Goal: Download file/media: Download file/media

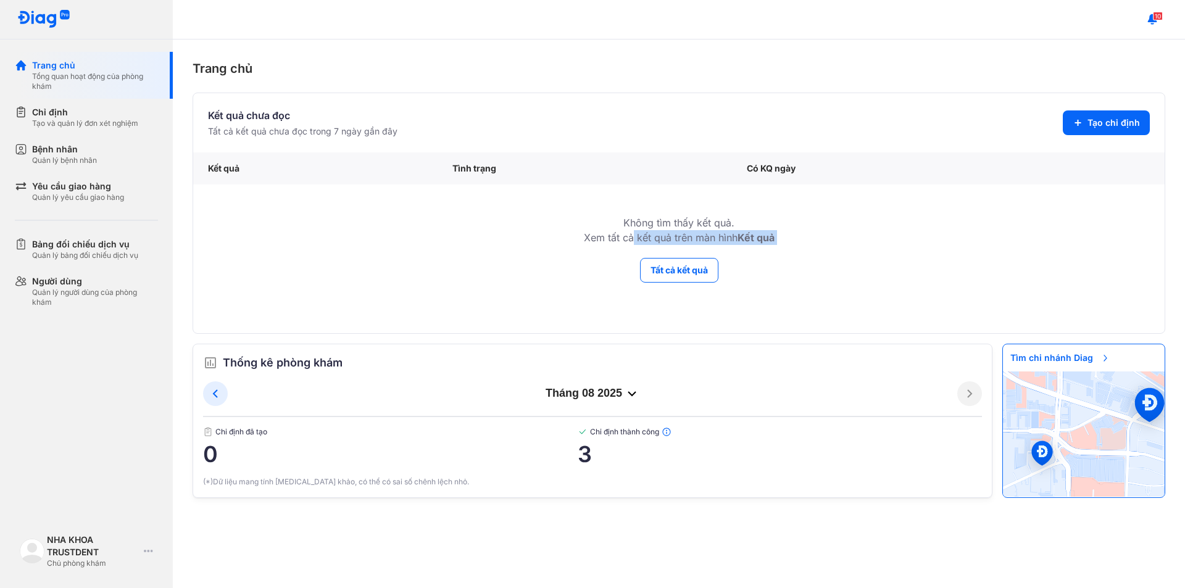
click at [626, 257] on div "Không tìm thấy kết quả. Xem tất cả kết quả trên màn hình Kết quả Tất cả kết quả" at bounding box center [679, 243] width 972 height 116
click at [627, 257] on td "Không tìm thấy kết quả. Xem tất cả kết quả trên màn hình Kết quả" at bounding box center [679, 221] width 972 height 73
click at [644, 267] on button "Tất cả kết quả" at bounding box center [679, 270] width 78 height 25
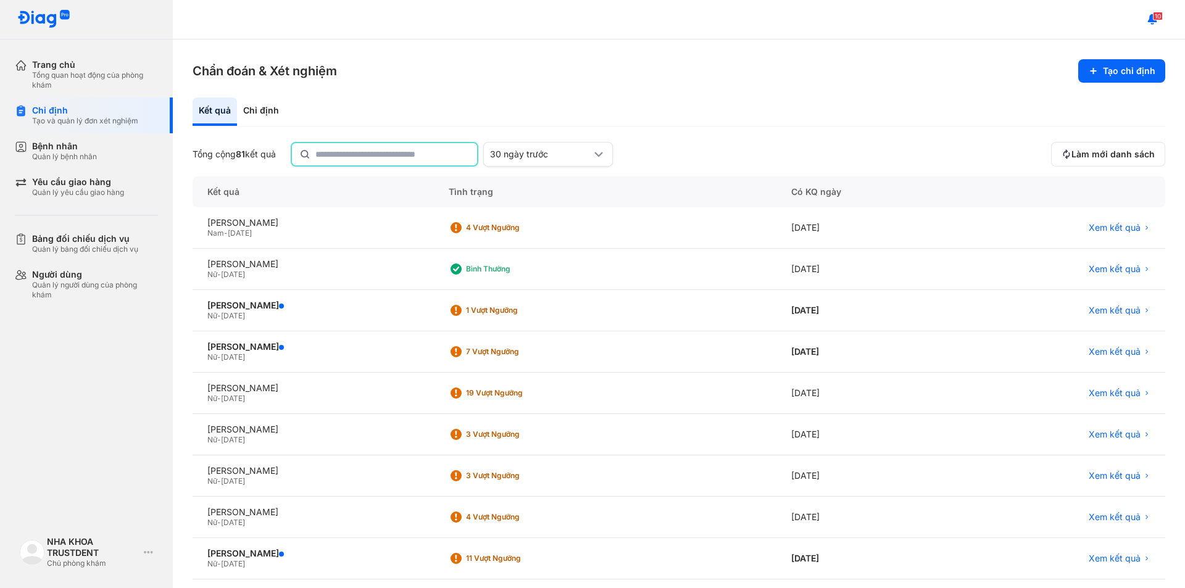
click at [362, 157] on input "text" at bounding box center [392, 154] width 154 height 22
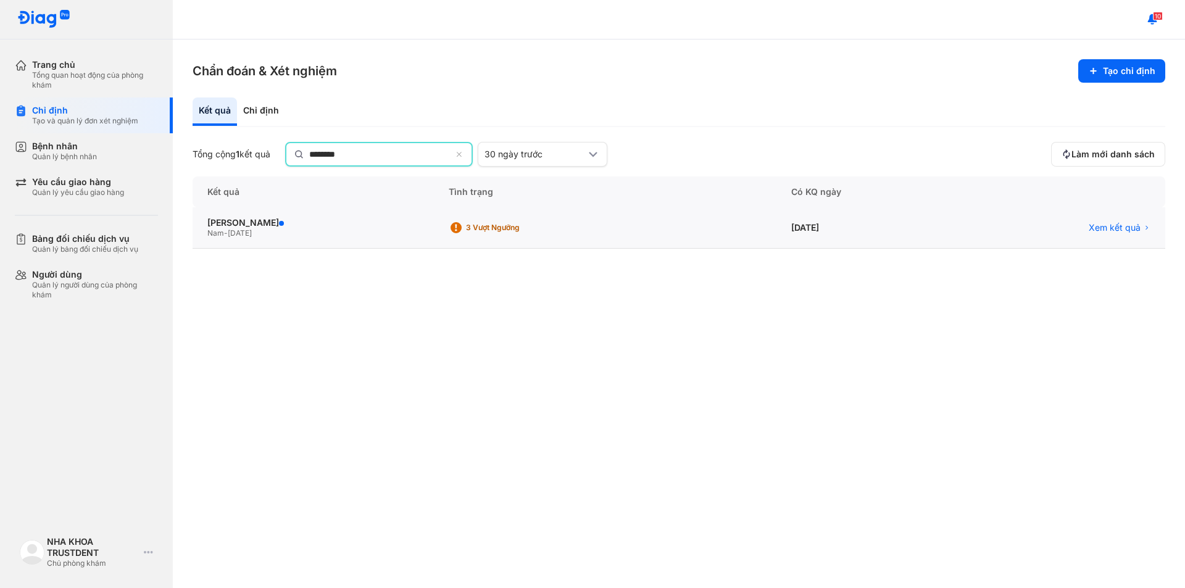
type input "********"
click at [938, 241] on div "[DATE]" at bounding box center [867, 229] width 181 height 41
click at [937, 233] on div "[DATE]" at bounding box center [867, 227] width 181 height 41
click at [316, 219] on div "[PERSON_NAME]" at bounding box center [313, 222] width 212 height 11
click at [235, 224] on div "[PERSON_NAME]" at bounding box center [313, 222] width 212 height 11
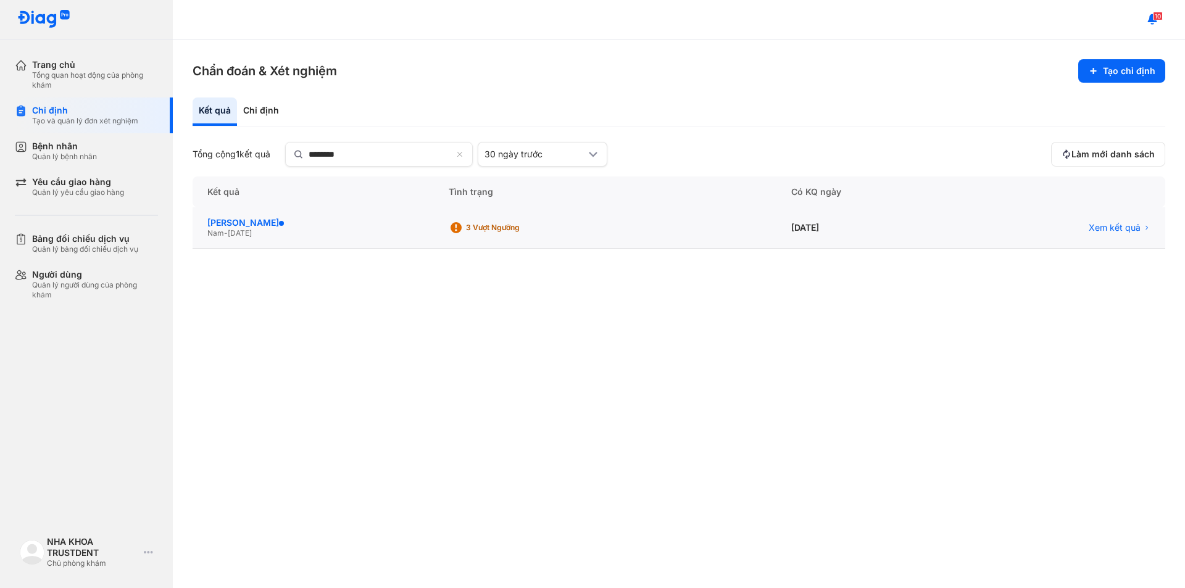
click at [283, 223] on div "[PERSON_NAME]" at bounding box center [313, 222] width 212 height 11
click at [1139, 224] on span "Xem kết quả" at bounding box center [1115, 227] width 52 height 11
click at [1135, 228] on span "Xem kết quả" at bounding box center [1115, 227] width 52 height 11
click at [1114, 228] on span "Xem kết quả" at bounding box center [1115, 227] width 52 height 11
click at [1115, 223] on span "Xem kết quả" at bounding box center [1115, 227] width 52 height 11
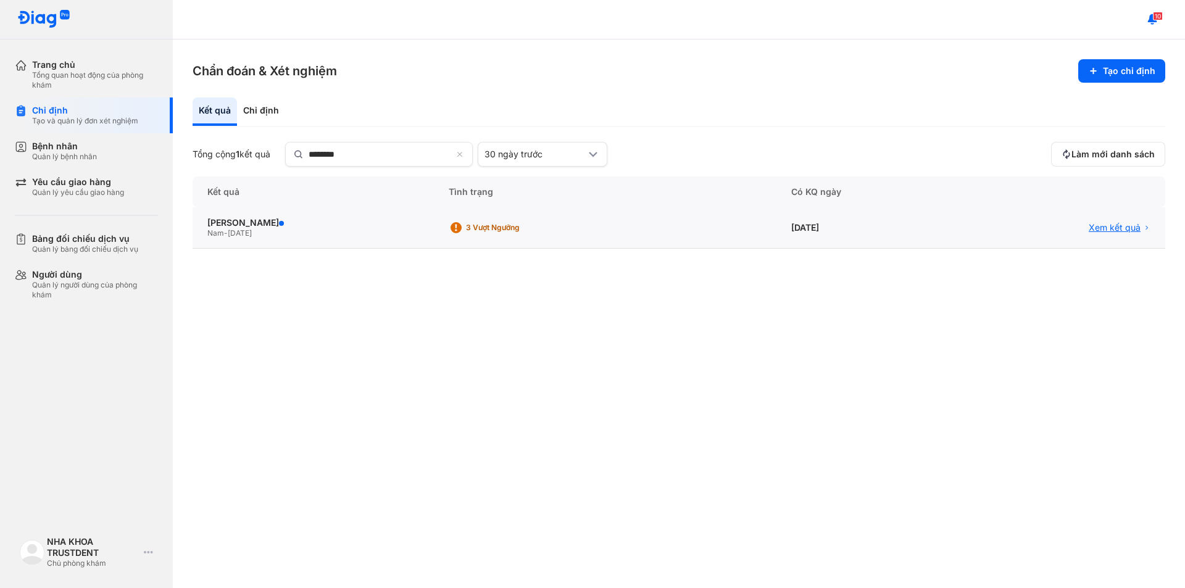
click at [1115, 223] on span "Xem kết quả" at bounding box center [1115, 227] width 52 height 11
click at [1115, 227] on span "Xem kết quả" at bounding box center [1115, 227] width 52 height 11
click at [502, 223] on div "3 Vượt ngưỡng" at bounding box center [509, 228] width 121 height 19
click at [434, 215] on div "NGUYỄN NGỌC PHÚC Nam - 21/07/2002" at bounding box center [605, 227] width 343 height 41
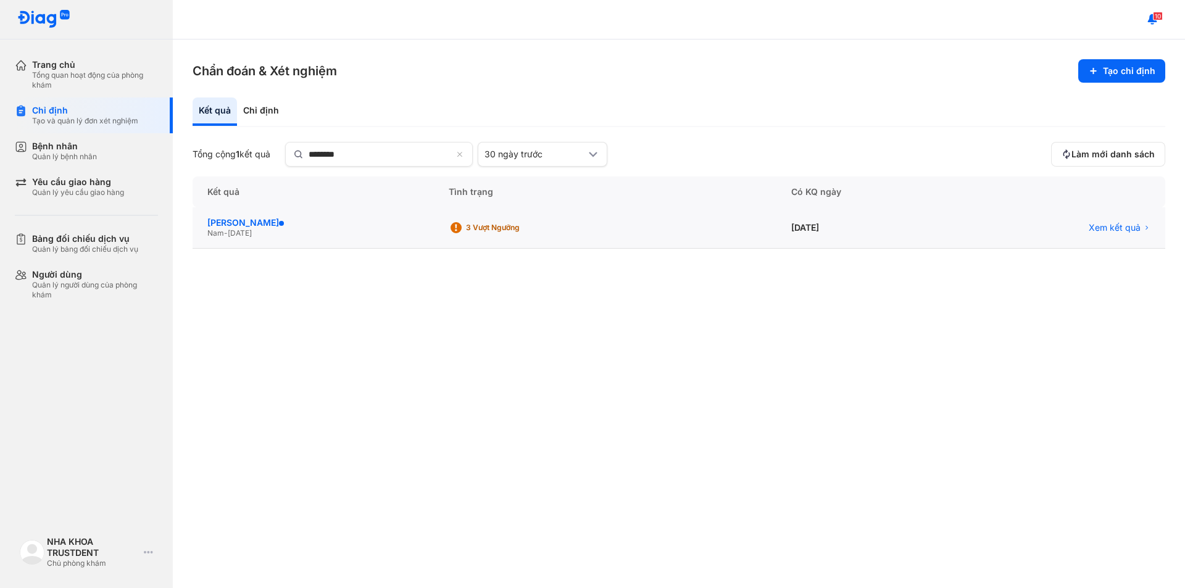
click at [257, 227] on div "[PERSON_NAME]" at bounding box center [313, 222] width 212 height 11
click at [259, 225] on div "[PERSON_NAME]" at bounding box center [313, 222] width 212 height 11
click at [502, 216] on div "3 Vượt ngưỡng" at bounding box center [605, 227] width 343 height 41
click at [1110, 235] on div "Xem kết quả" at bounding box center [1061, 227] width 208 height 41
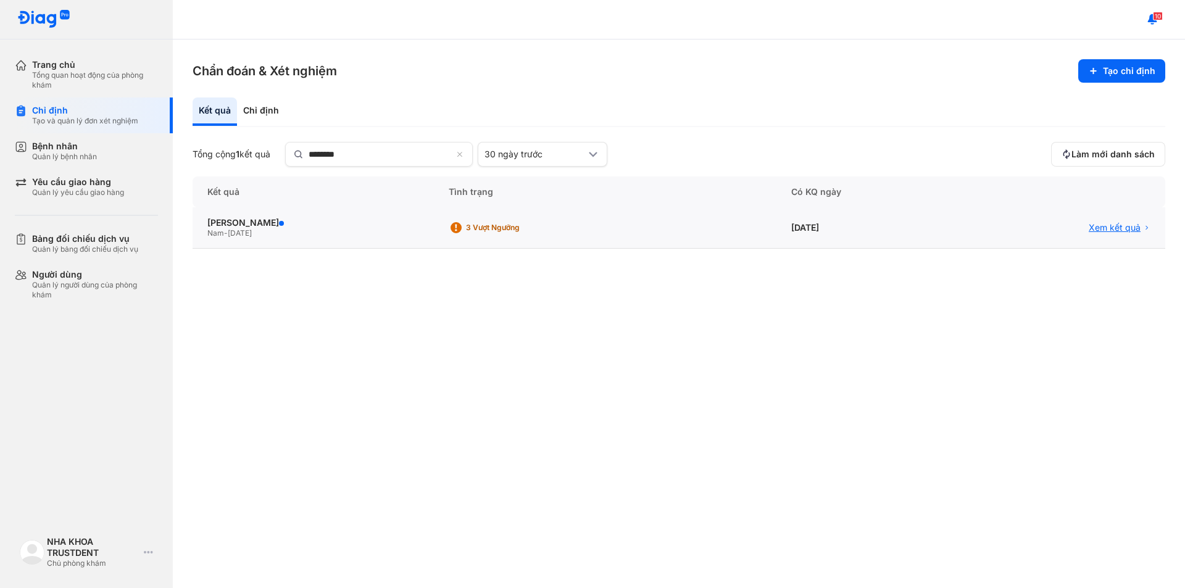
click at [1106, 228] on span "Xem kết quả" at bounding box center [1115, 227] width 52 height 11
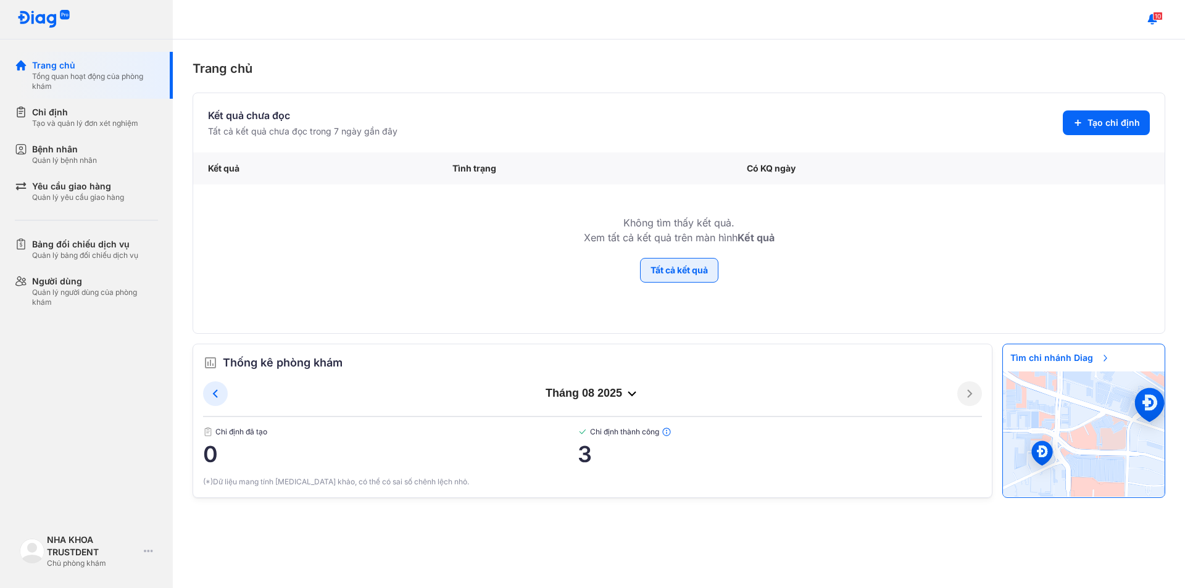
drag, startPoint x: 680, startPoint y: 280, endPoint x: 652, endPoint y: 271, distance: 29.9
click at [680, 280] on button "Tất cả kết quả" at bounding box center [679, 270] width 78 height 25
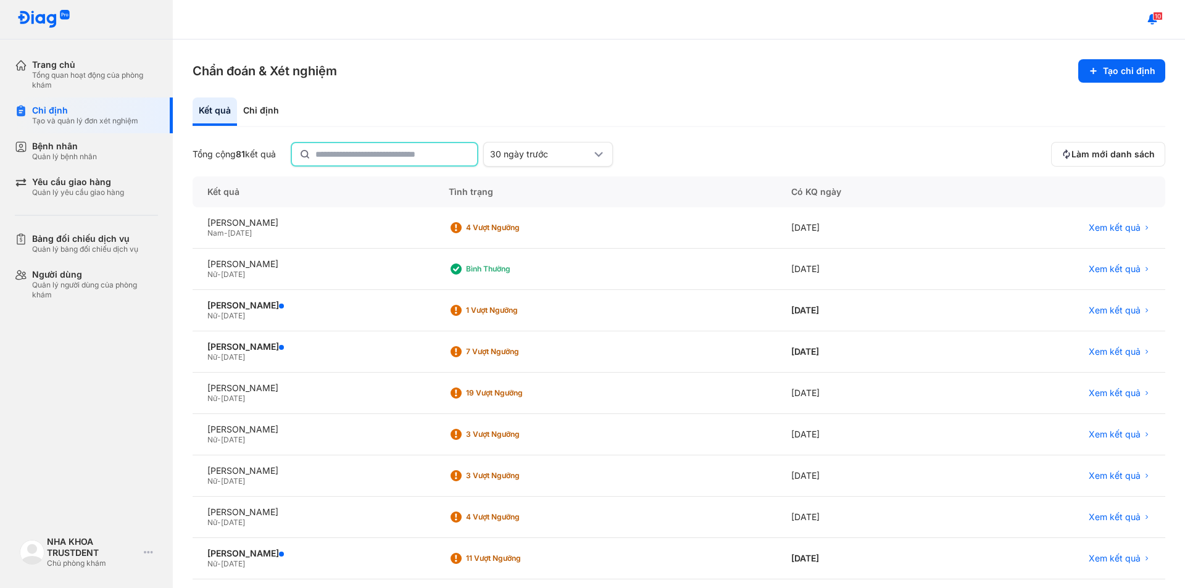
click at [364, 163] on input "text" at bounding box center [392, 154] width 154 height 22
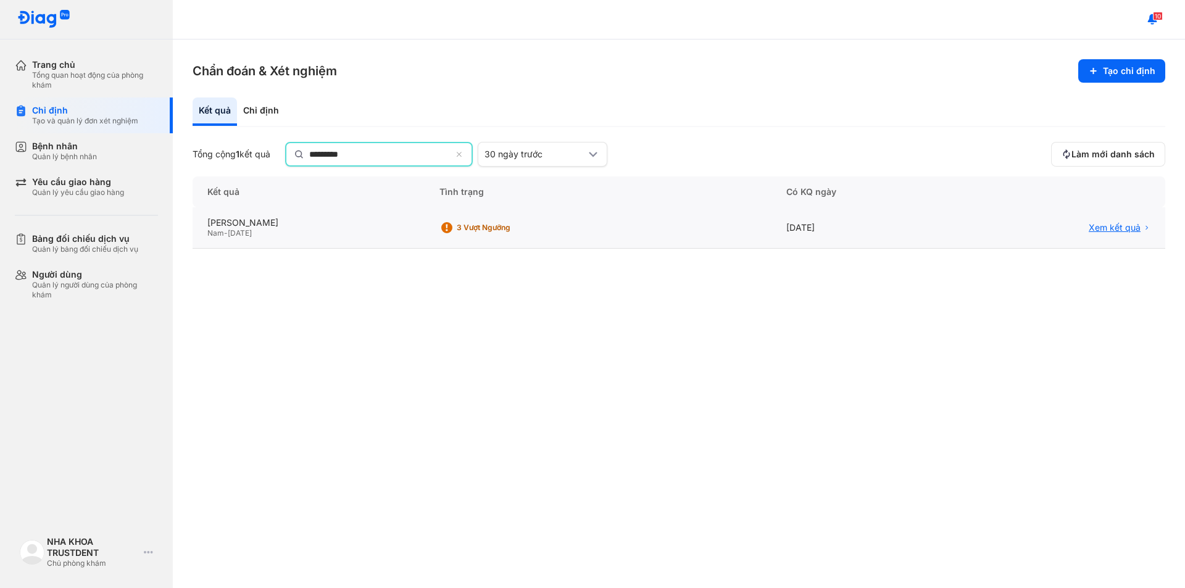
type input "*********"
click at [1129, 224] on span "Xem kết quả" at bounding box center [1115, 227] width 52 height 11
click at [1129, 227] on span "Xem kết quả" at bounding box center [1115, 227] width 52 height 11
click at [1130, 228] on span "Xem kết quả" at bounding box center [1115, 227] width 52 height 11
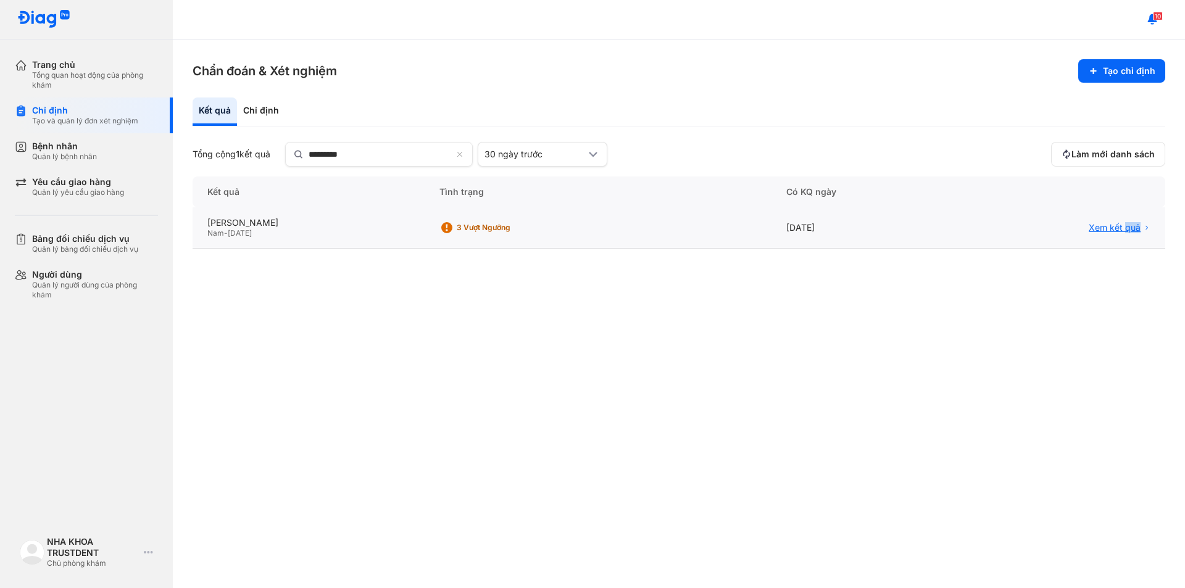
click at [1130, 228] on span "Xem kết quả" at bounding box center [1115, 227] width 52 height 11
click at [998, 217] on div "Xem kết quả" at bounding box center [1060, 227] width 210 height 41
click at [955, 223] on div "[DATE]" at bounding box center [1060, 227] width 210 height 41
click at [955, 227] on div "[DATE]" at bounding box center [1060, 227] width 210 height 41
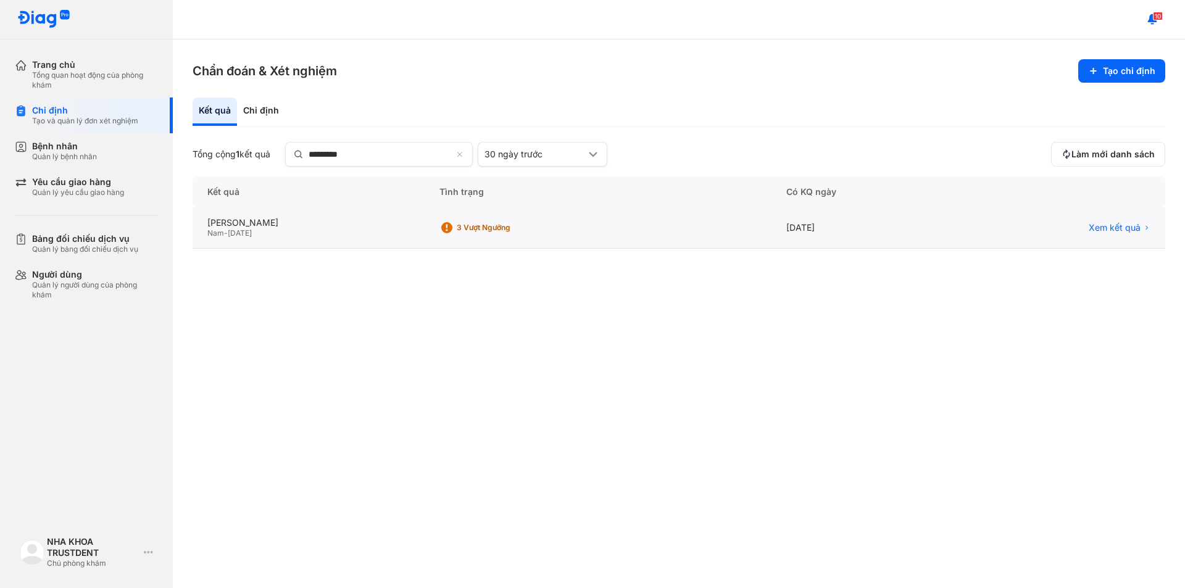
click at [955, 225] on div "[DATE]" at bounding box center [1060, 227] width 210 height 41
click at [314, 225] on div "[PERSON_NAME]" at bounding box center [308, 222] width 202 height 11
click at [1101, 222] on span "Xem kết quả" at bounding box center [1115, 227] width 52 height 11
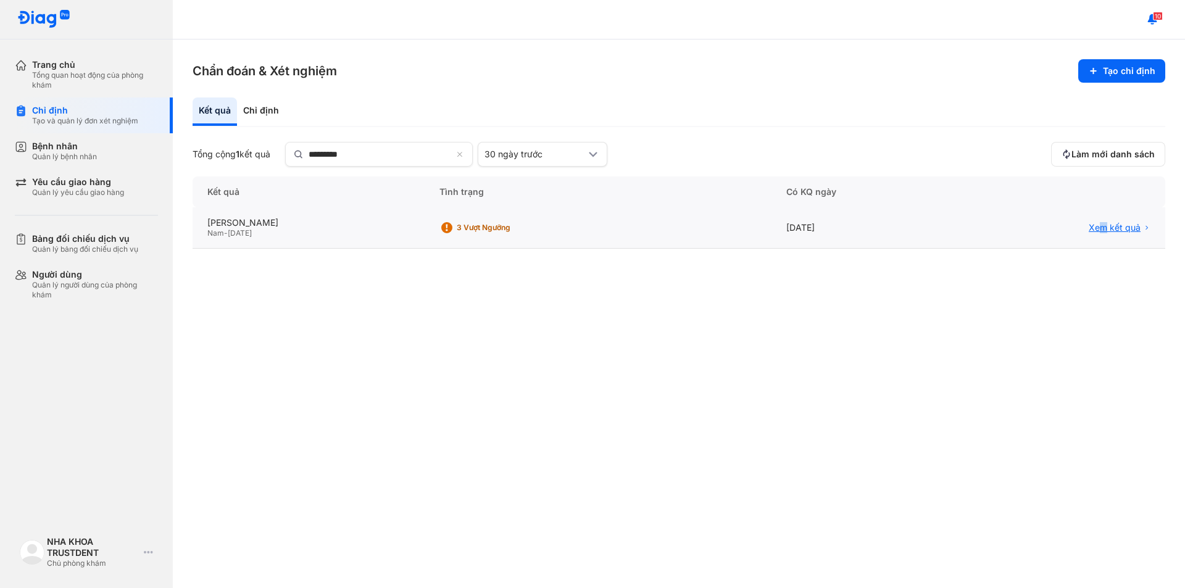
click at [1104, 228] on span "Xem kết quả" at bounding box center [1115, 227] width 52 height 11
click at [252, 226] on div "[PERSON_NAME]" at bounding box center [308, 222] width 202 height 11
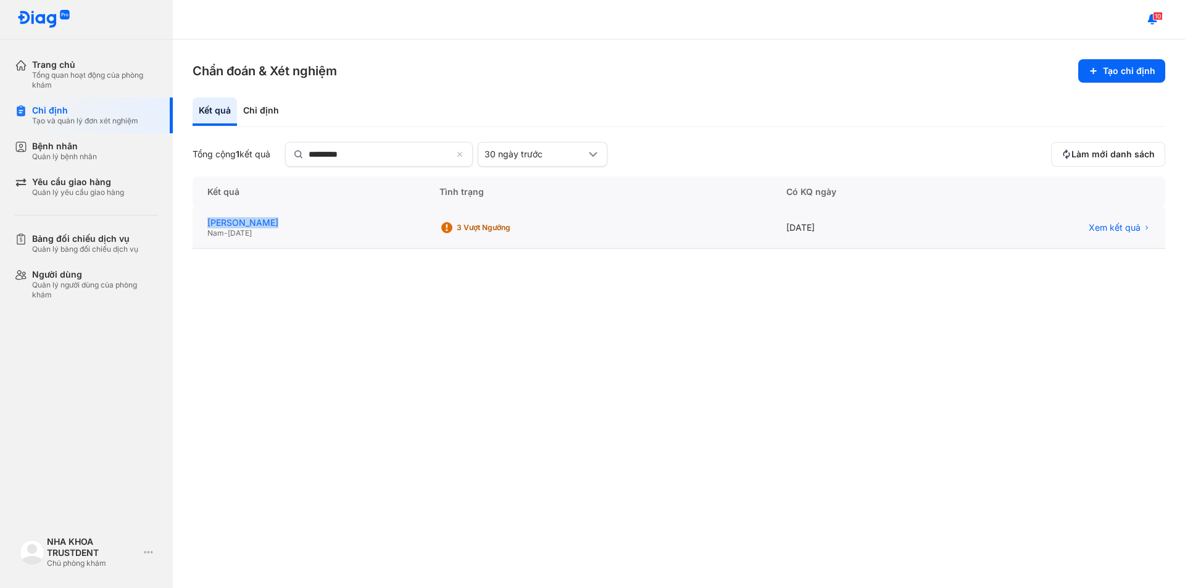
click at [252, 226] on div "[PERSON_NAME]" at bounding box center [308, 222] width 202 height 11
click at [23, 152] on use at bounding box center [21, 147] width 10 height 10
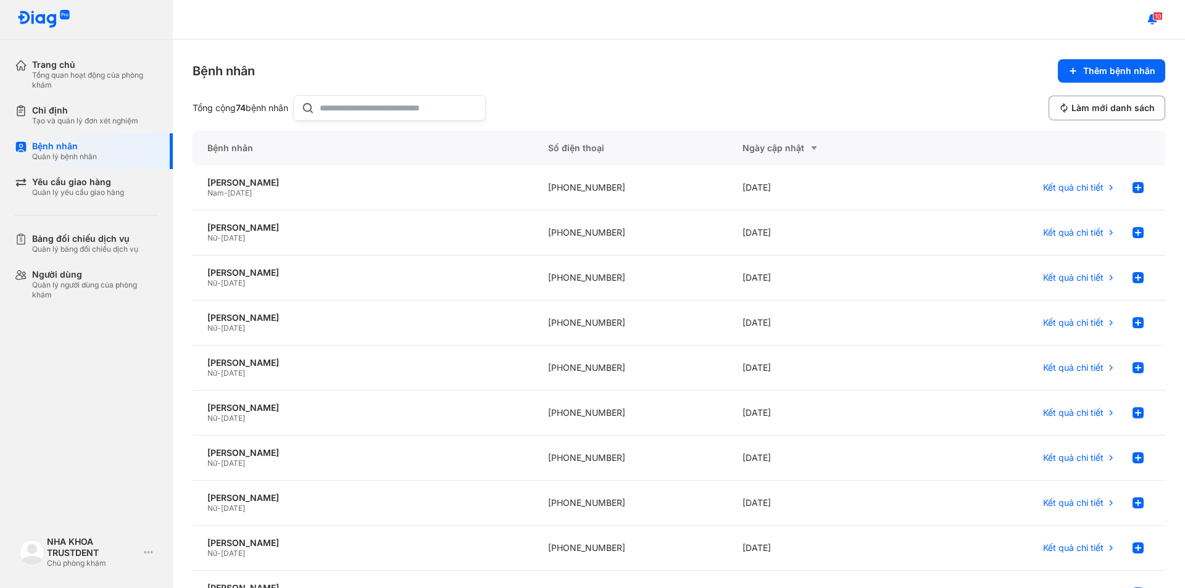
click at [401, 110] on input "text" at bounding box center [399, 108] width 158 height 25
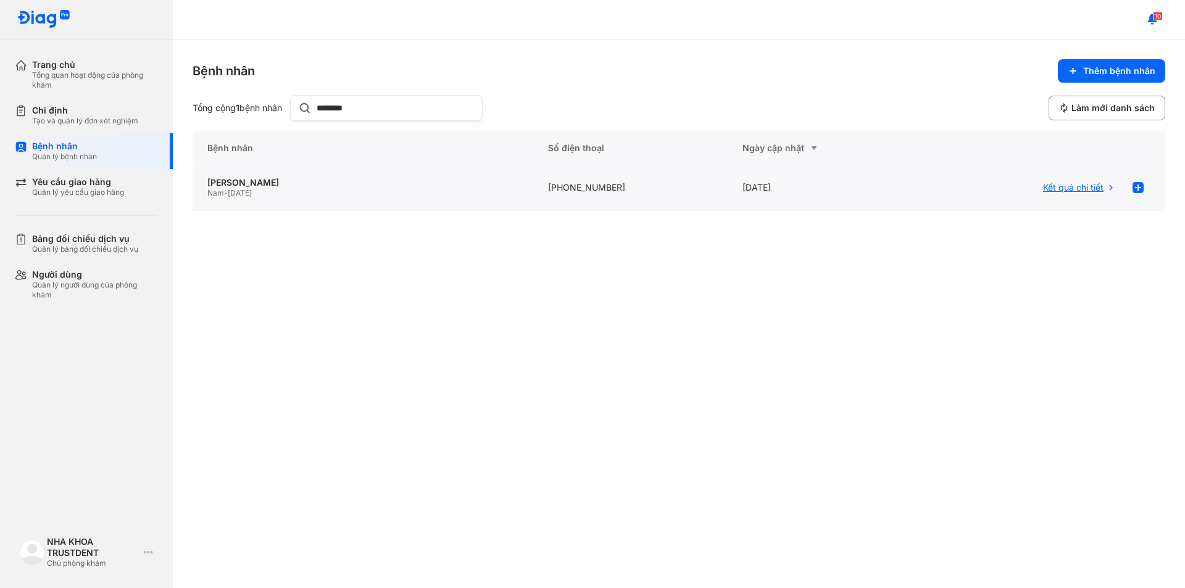
type input "********"
click at [1064, 185] on span "Kết quả chi tiết" at bounding box center [1073, 187] width 60 height 11
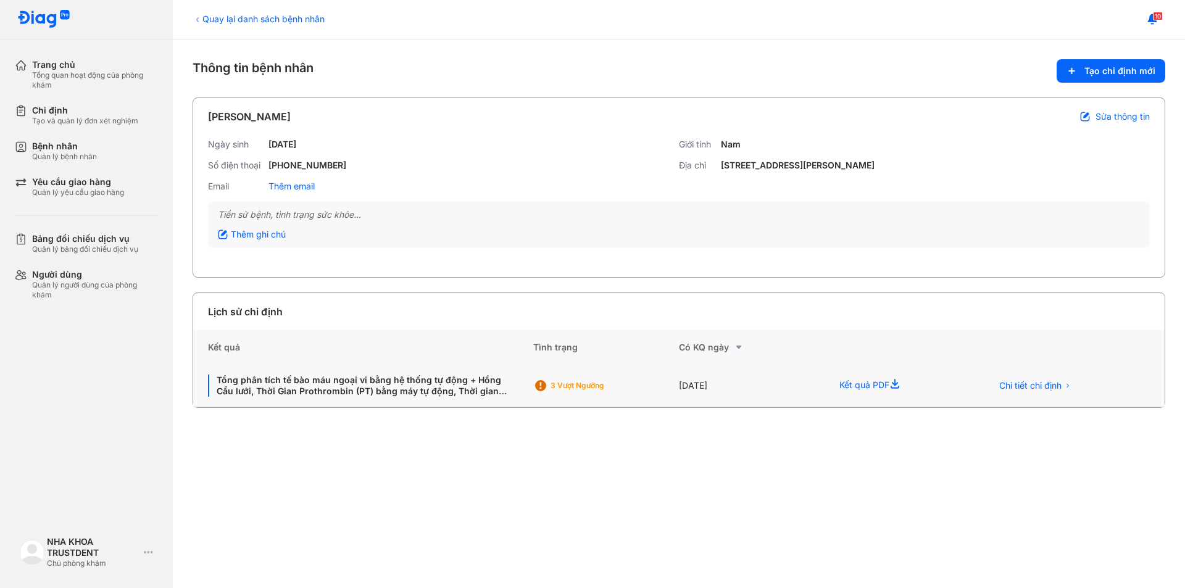
click at [870, 386] on div "Kết quả PDF" at bounding box center [901, 386] width 152 height 43
click at [900, 385] on icon at bounding box center [897, 385] width 15 height 15
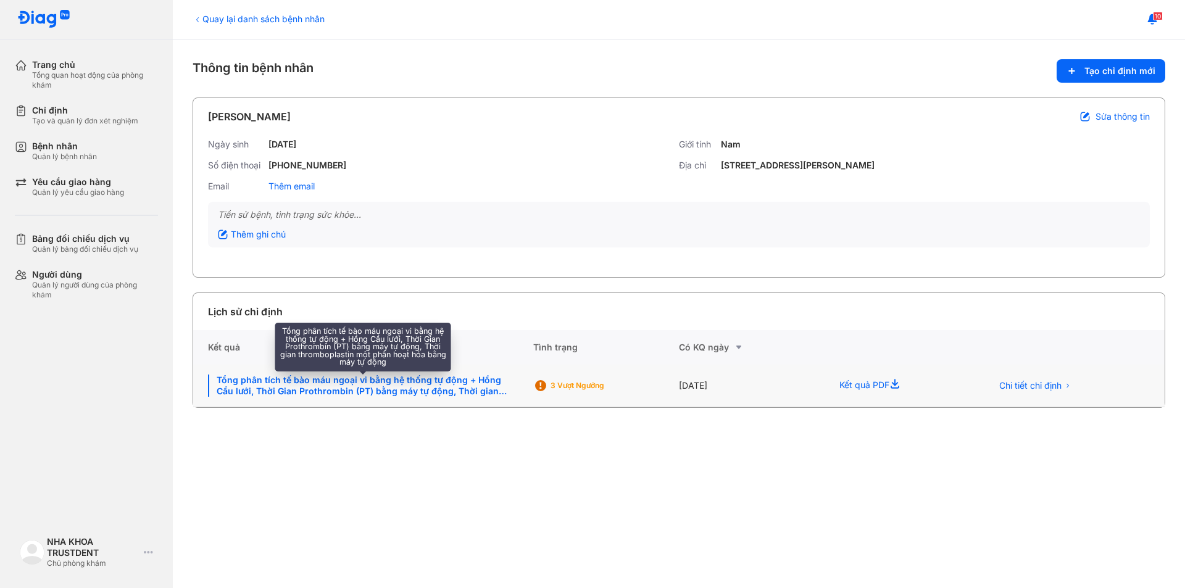
click at [352, 388] on div "Tổng phân tích tế bào máu ngoại vi bằng hệ thống tự động + Hồng Cầu lưới, Thời …" at bounding box center [363, 386] width 310 height 22
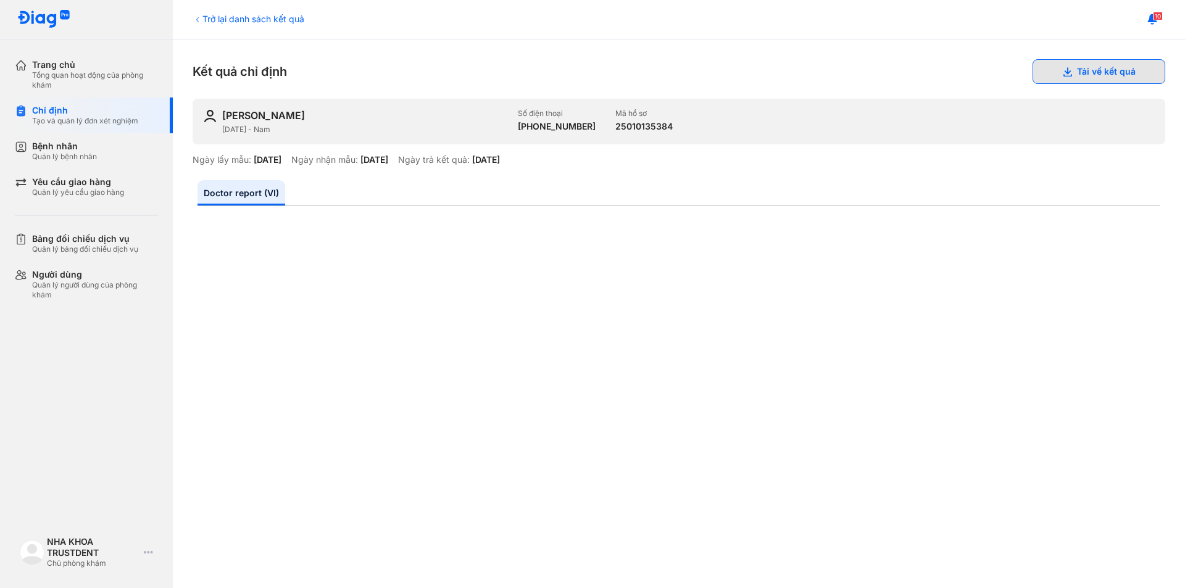
click at [1094, 70] on button "Tải về kết quả" at bounding box center [1099, 71] width 133 height 25
click at [1089, 75] on button "Tải về kết quả" at bounding box center [1099, 71] width 133 height 25
click at [1051, 78] on button "Tải về kết quả" at bounding box center [1099, 71] width 133 height 25
click at [1080, 72] on button "Tải về kết quả" at bounding box center [1099, 71] width 133 height 25
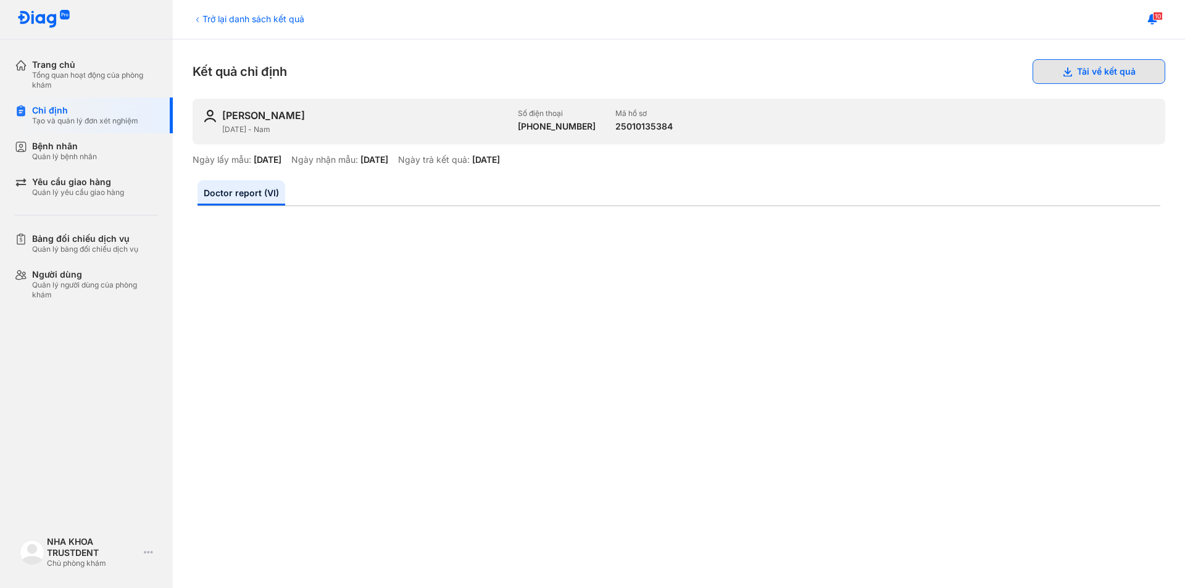
click at [1069, 62] on button "Tải về kết quả" at bounding box center [1099, 71] width 133 height 25
click at [1058, 83] on button "Tải về kết quả" at bounding box center [1099, 71] width 133 height 25
click at [1099, 70] on button "Tải về kết quả" at bounding box center [1099, 71] width 133 height 25
click at [1049, 77] on button "Tải về kết quả" at bounding box center [1099, 71] width 133 height 25
click at [245, 190] on link "Doctor report (VI)" at bounding box center [242, 192] width 88 height 25
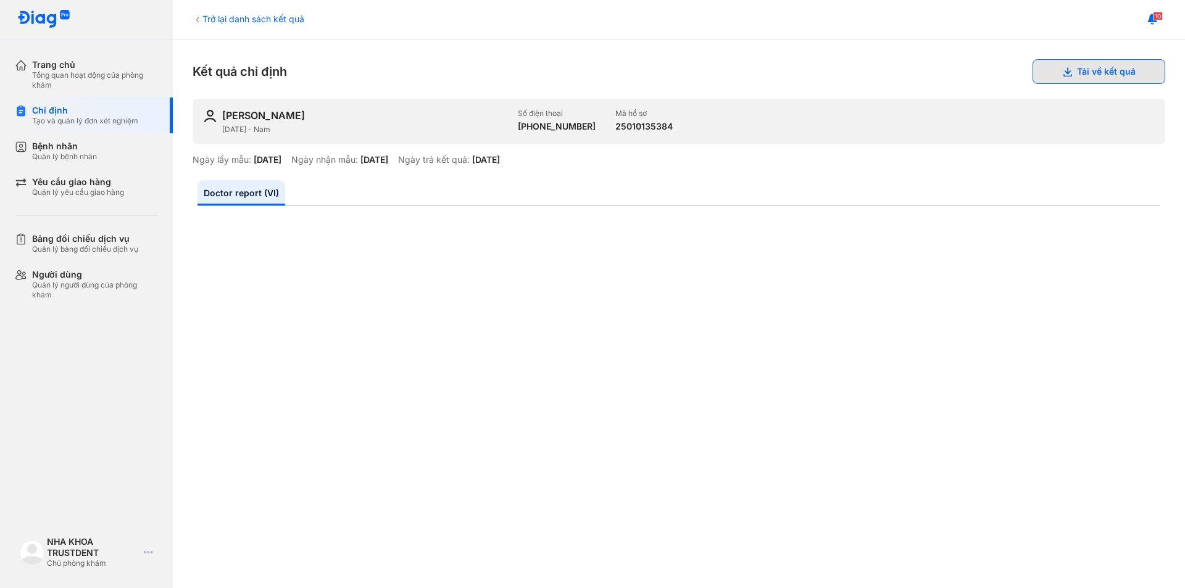
click at [1041, 69] on button "Tải về kết quả" at bounding box center [1099, 71] width 133 height 25
click at [1125, 75] on button "Tải về kết quả" at bounding box center [1099, 71] width 133 height 25
